Goal: Information Seeking & Learning: Check status

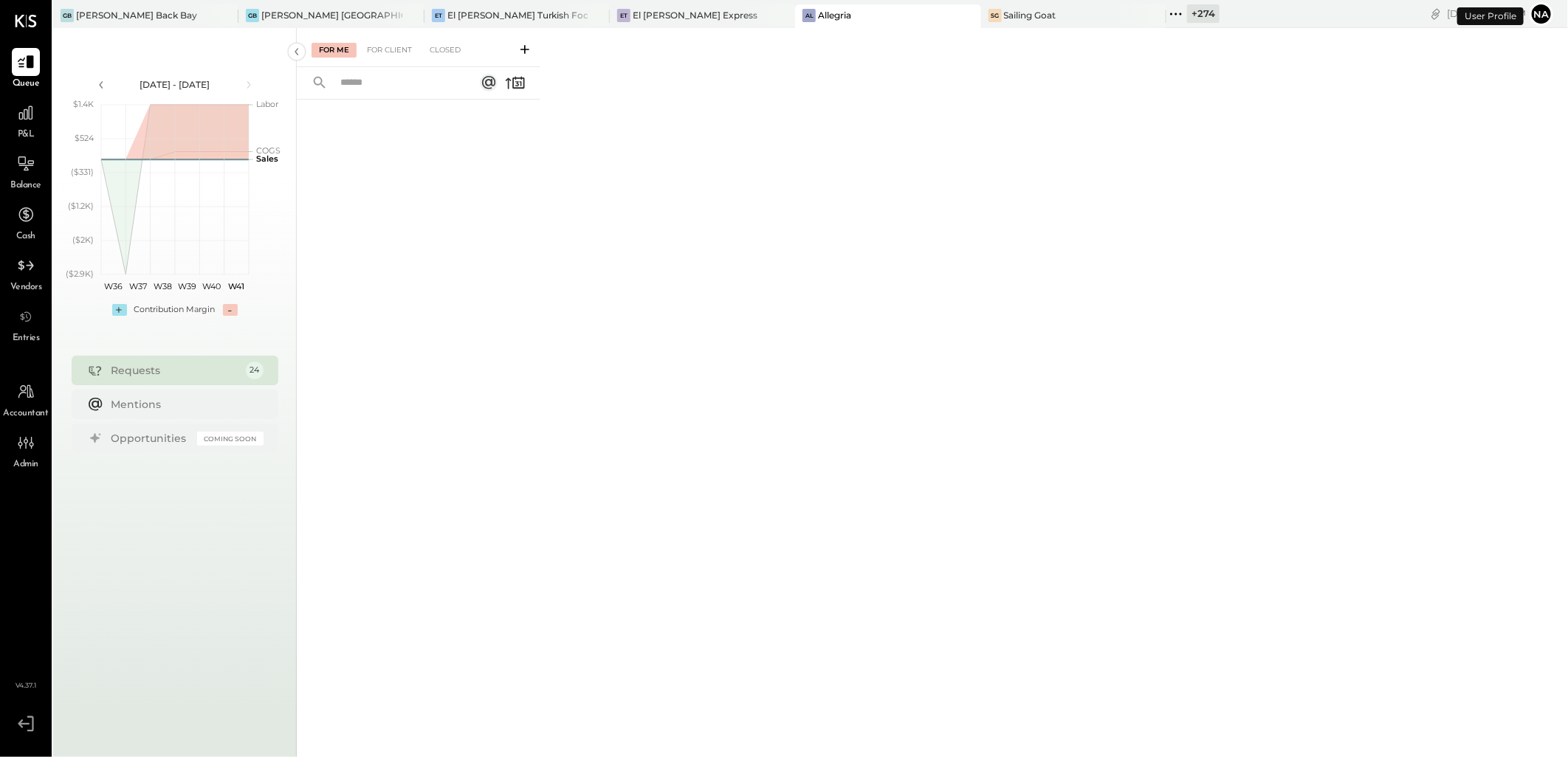
click at [1187, 17] on div "+ 274" at bounding box center [1203, 13] width 32 height 18
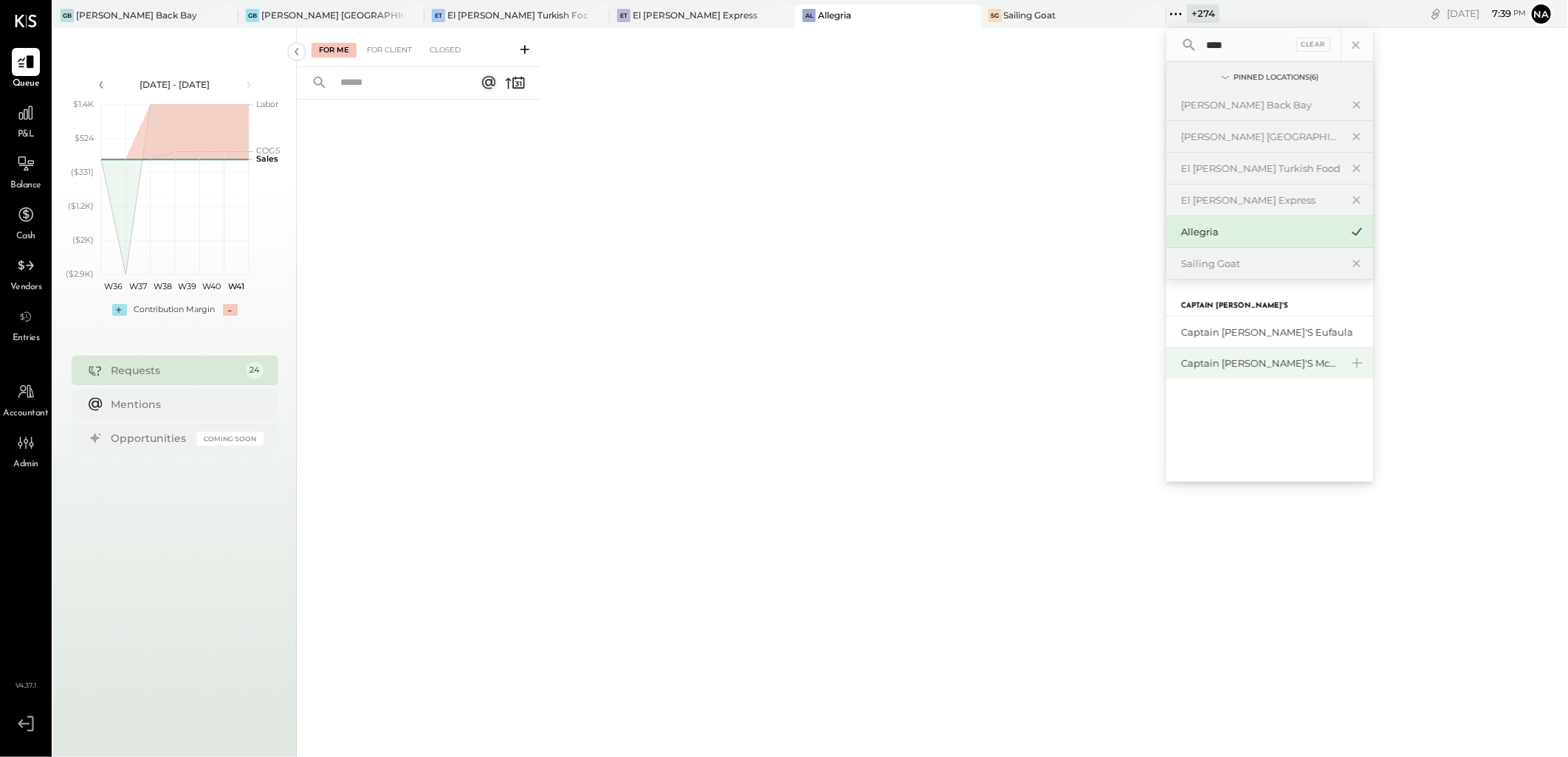
type input "****"
click at [1166, 354] on div "Captain [PERSON_NAME]'s Mcalestar" at bounding box center [1269, 362] width 207 height 31
click at [1181, 356] on div "Captain [PERSON_NAME]'s Mcalestar" at bounding box center [1261, 363] width 159 height 14
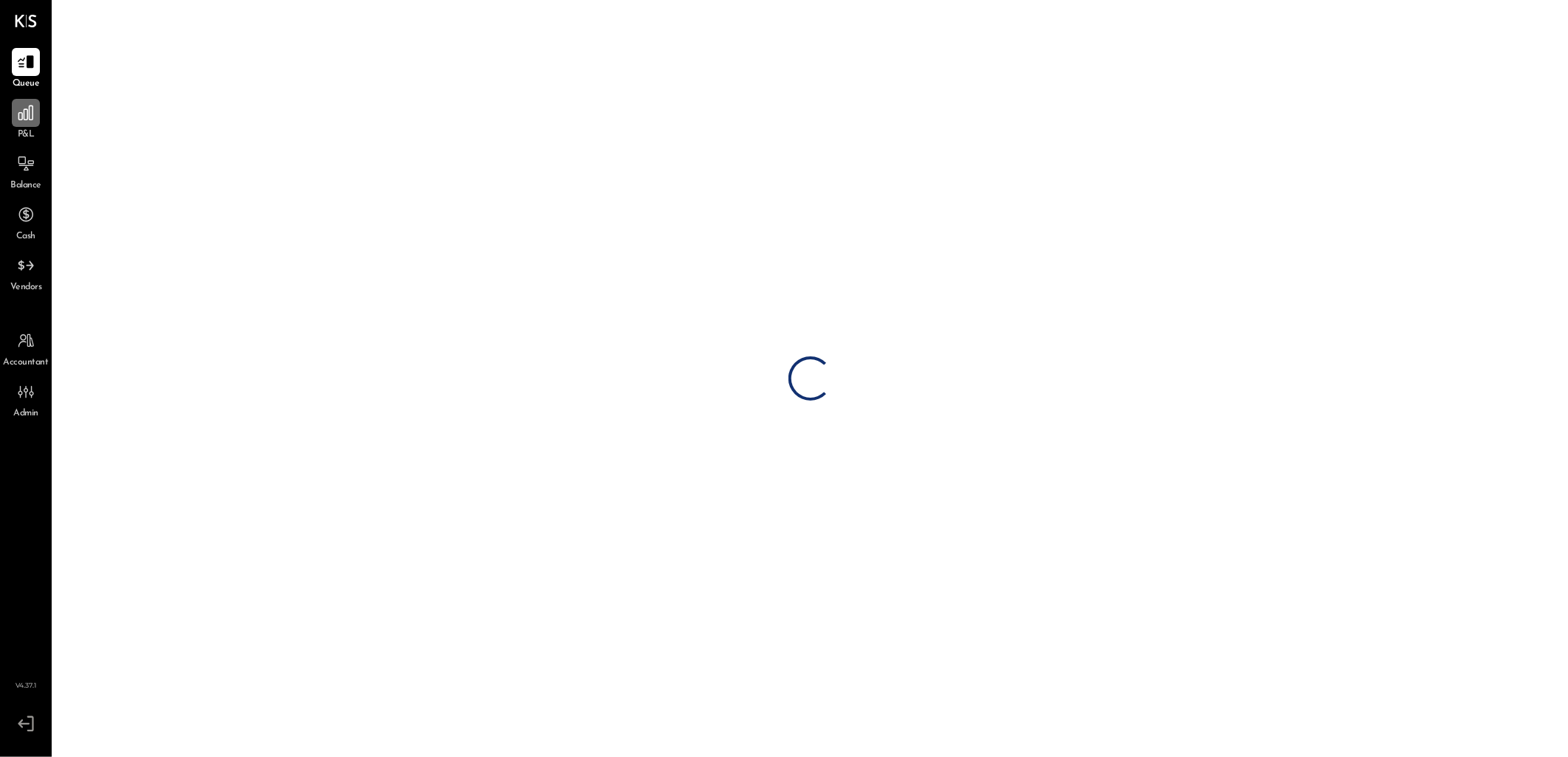
click at [27, 114] on icon at bounding box center [25, 113] width 15 height 15
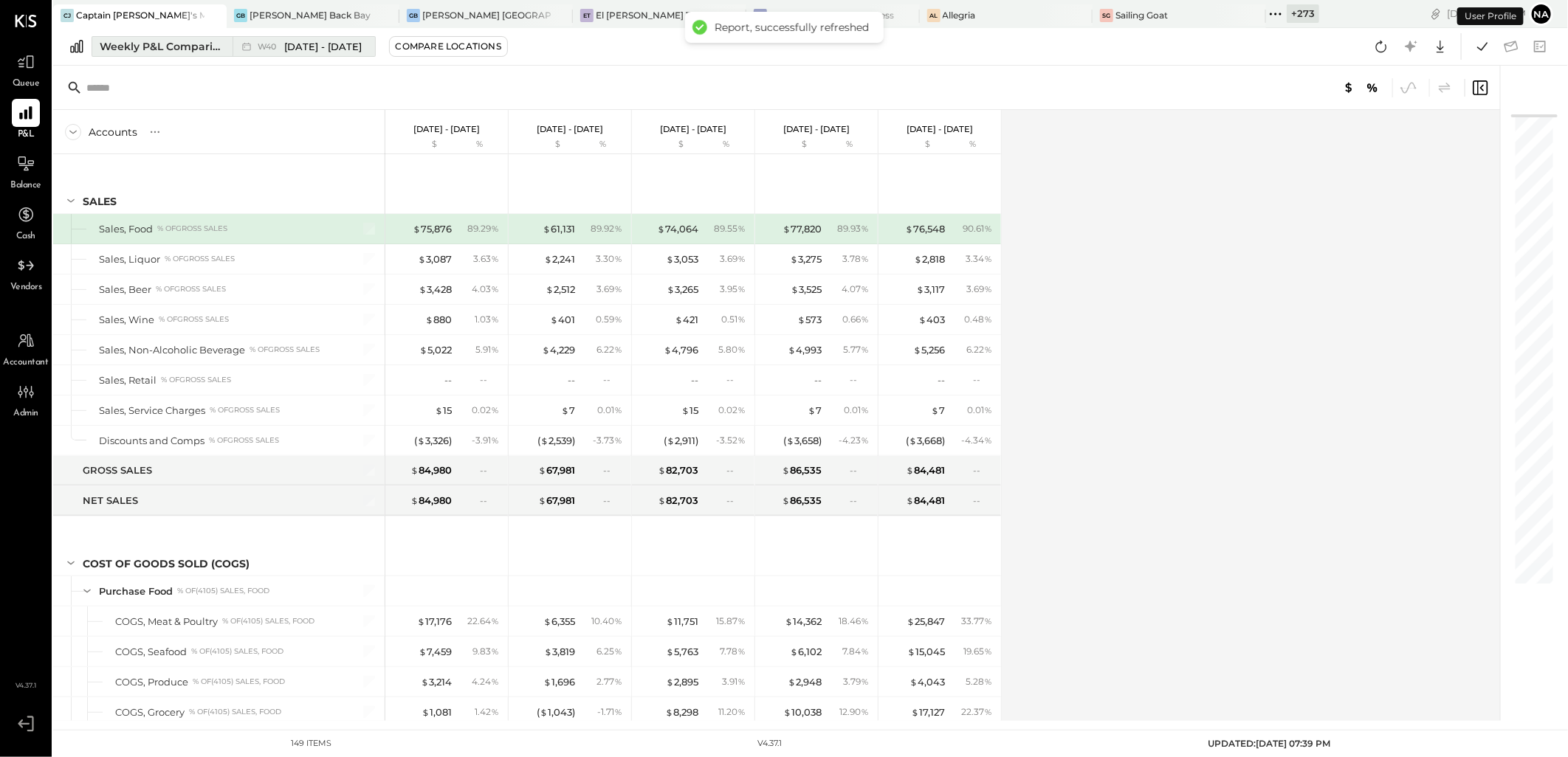
click at [155, 47] on div "Weekly P&L Comparison" at bounding box center [162, 46] width 124 height 15
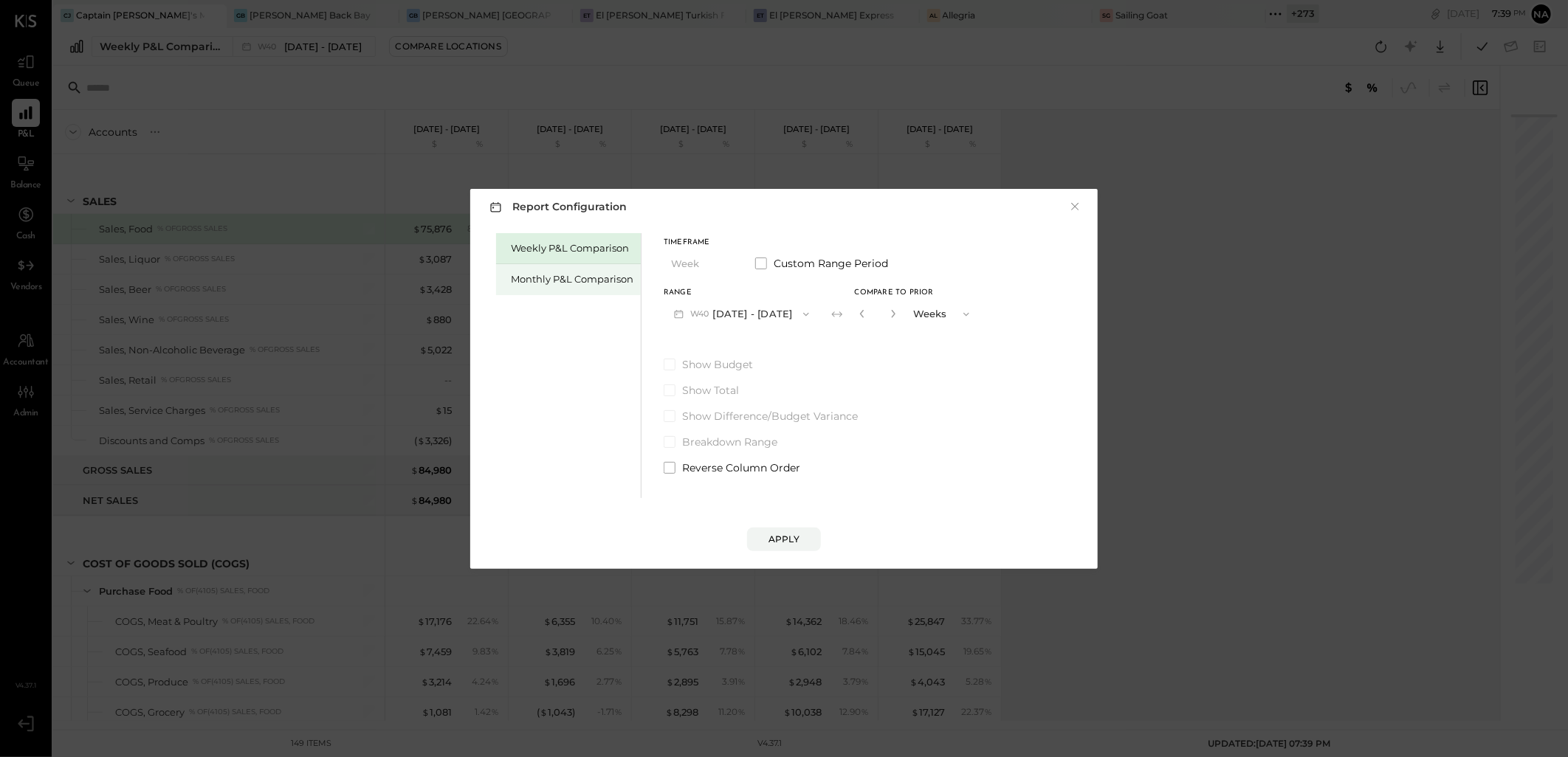
click at [534, 286] on div "Monthly P&L Comparison" at bounding box center [569, 279] width 145 height 31
click at [552, 278] on div "Monthly P&L Comparison" at bounding box center [572, 279] width 122 height 14
click at [777, 317] on button "M10 [DATE] - [DATE]" at bounding box center [741, 313] width 154 height 27
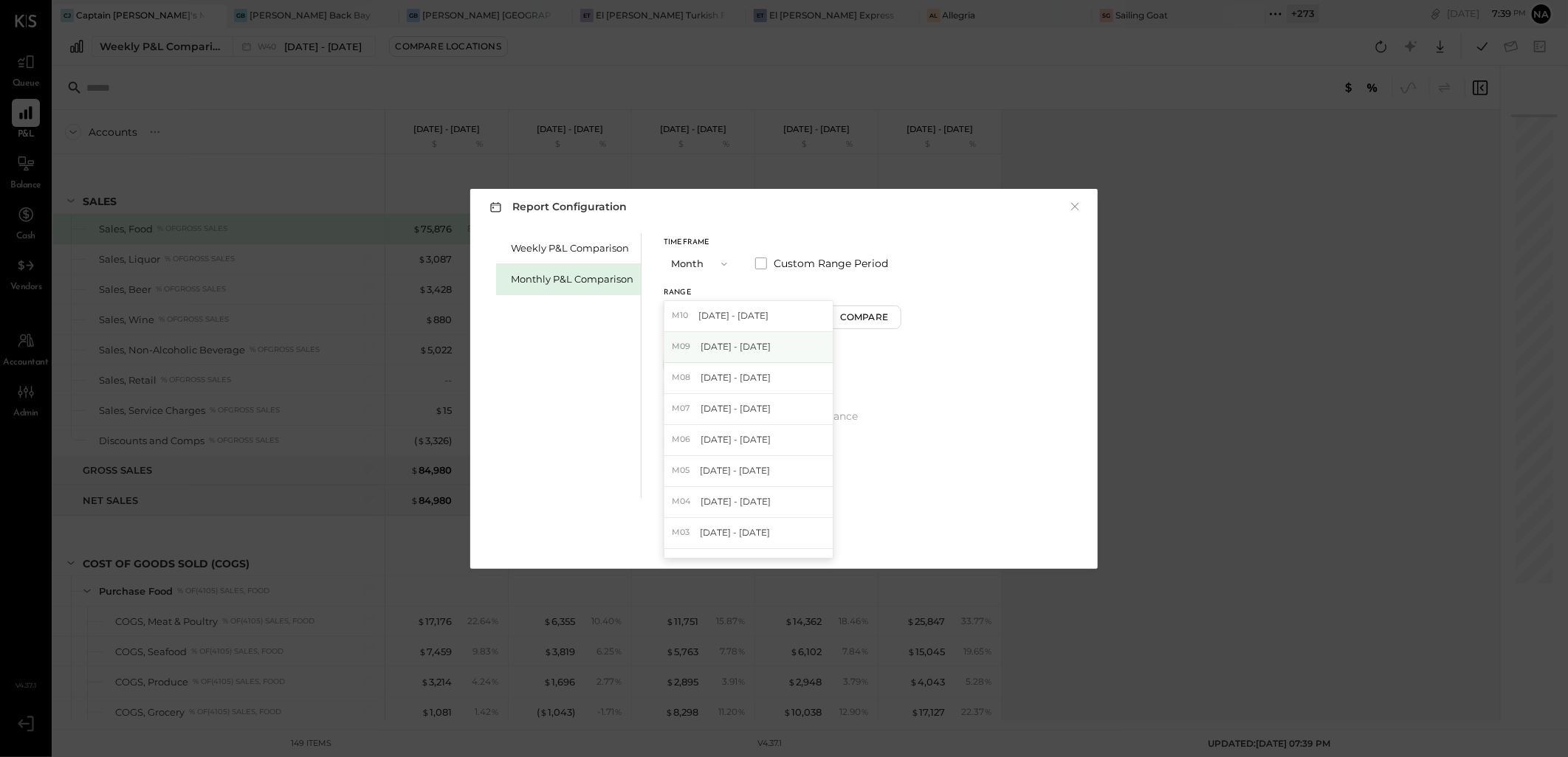
click at [769, 356] on div "M09 [DATE] - [DATE]" at bounding box center [748, 347] width 169 height 31
drag, startPoint x: 807, startPoint y: 526, endPoint x: 800, endPoint y: 533, distance: 9.9
click at [800, 533] on button "Apply" at bounding box center [784, 539] width 73 height 24
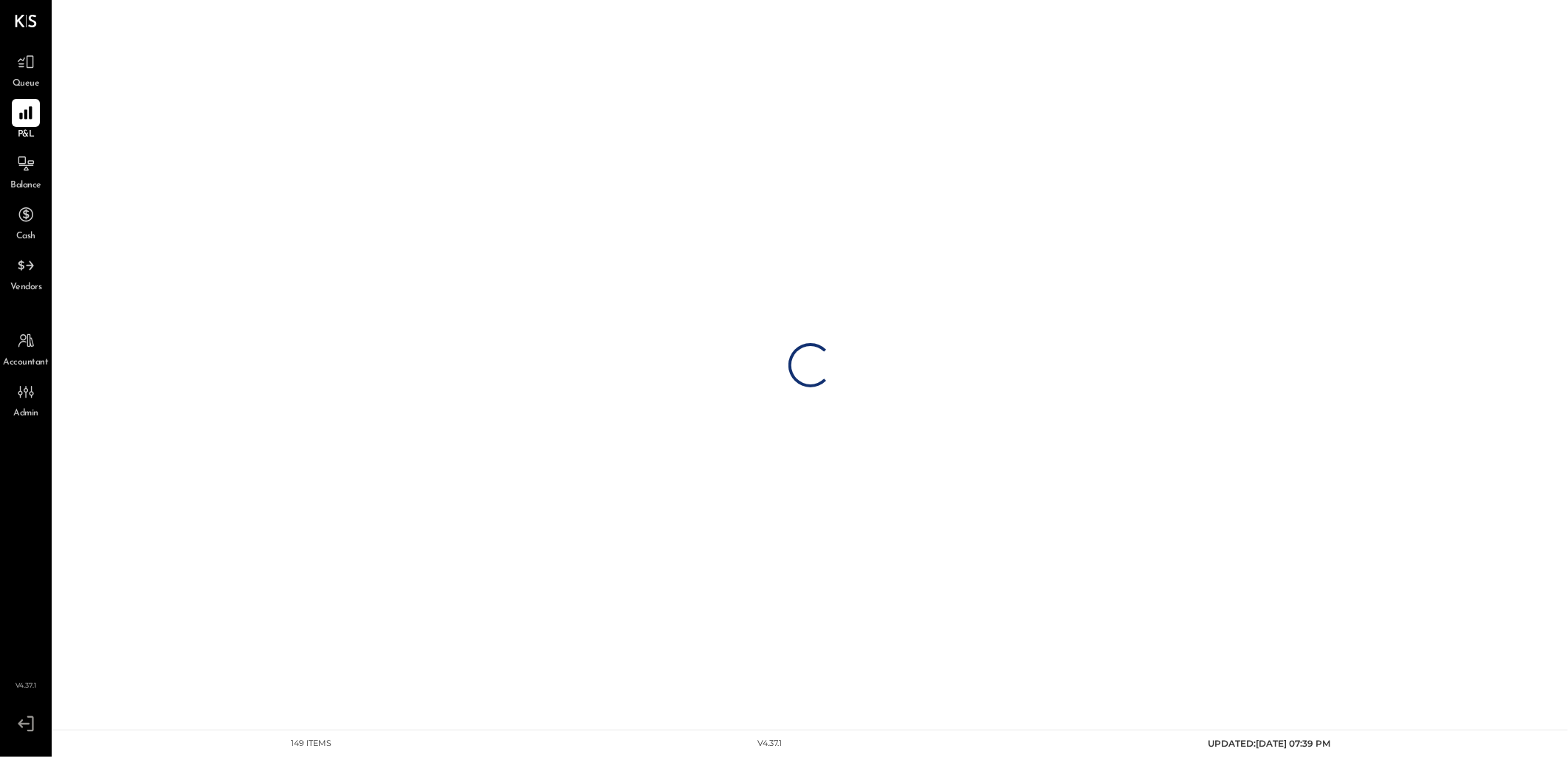
click at [788, 541] on div "Loading…" at bounding box center [811, 365] width 1515 height 730
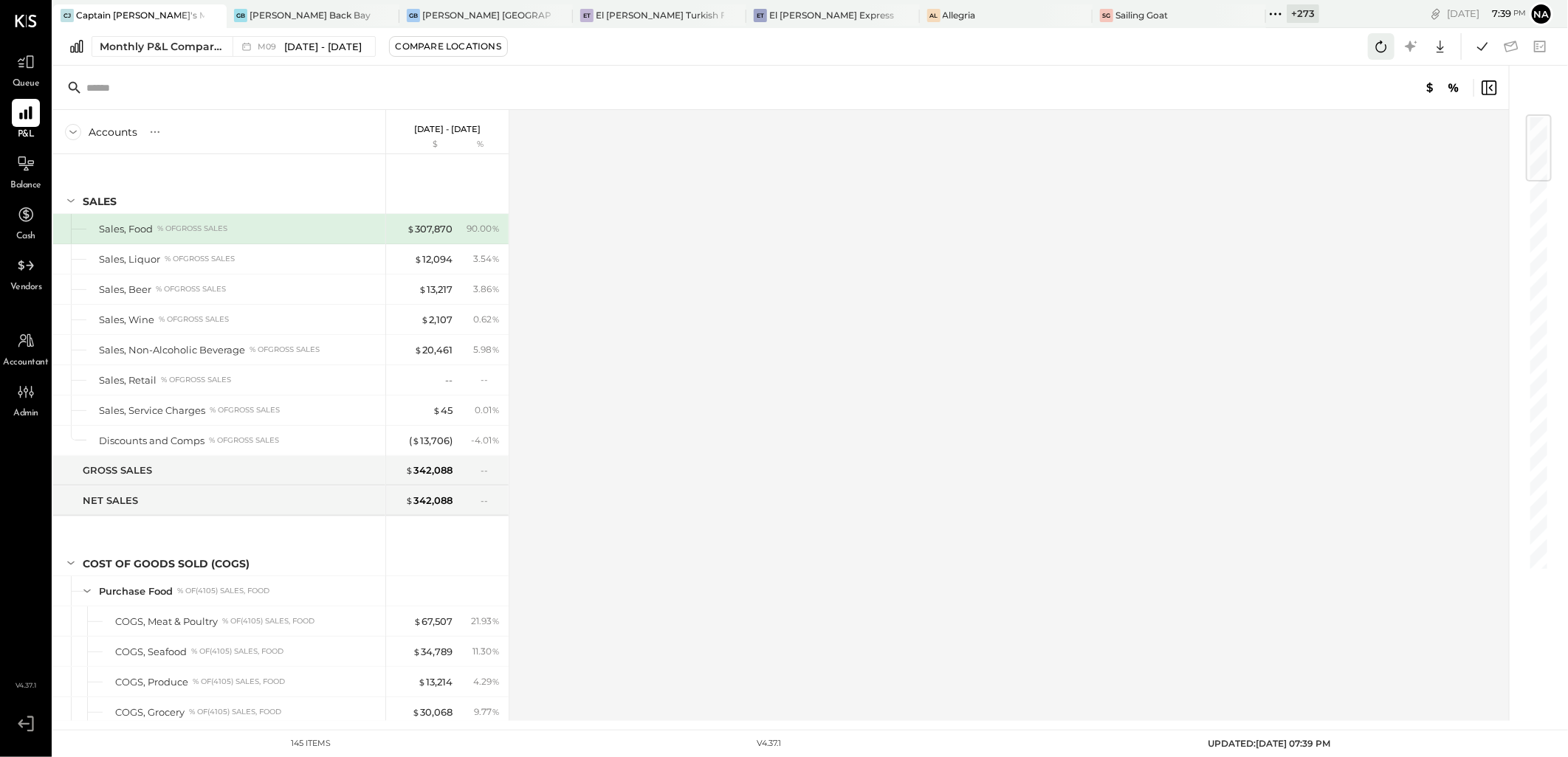
click at [1374, 52] on icon at bounding box center [1381, 46] width 19 height 19
click at [1482, 47] on icon at bounding box center [1482, 46] width 19 height 19
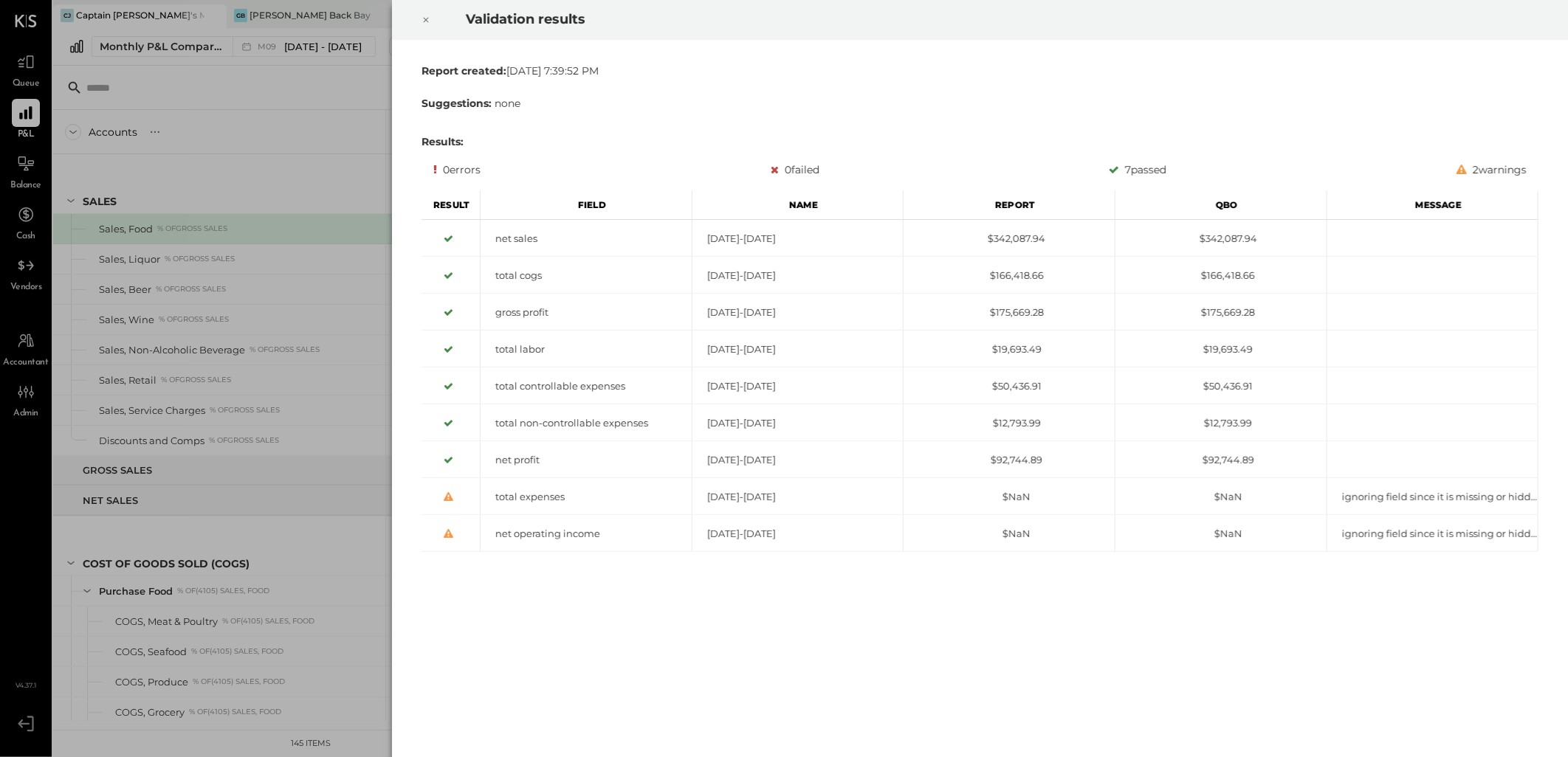
click at [419, 18] on div at bounding box center [425, 19] width 32 height 41
